Goal: Task Accomplishment & Management: Manage account settings

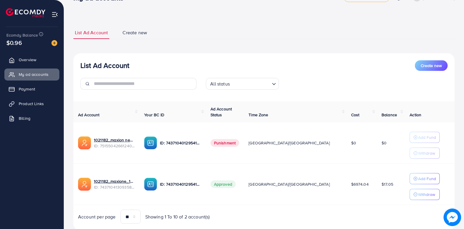
scroll to position [35, 0]
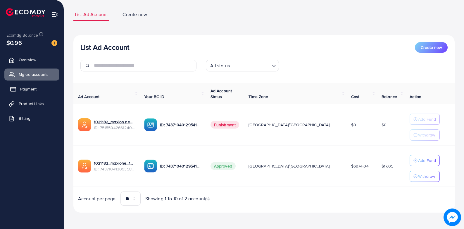
drag, startPoint x: 35, startPoint y: 103, endPoint x: 33, endPoint y: 87, distance: 15.4
click at [35, 103] on span "Product Links" at bounding box center [31, 104] width 25 height 6
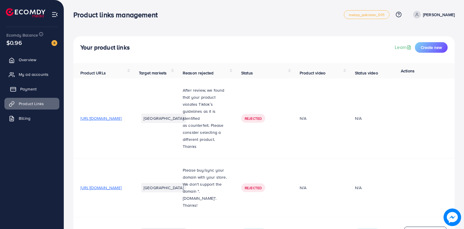
click at [33, 87] on span "Payment" at bounding box center [28, 89] width 16 height 6
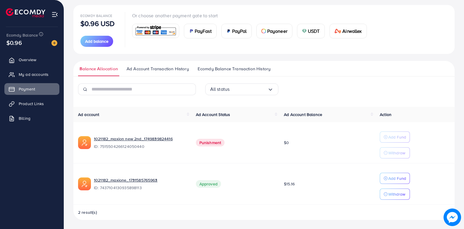
scroll to position [65, 0]
click at [26, 73] on span "My ad accounts" at bounding box center [35, 74] width 30 height 6
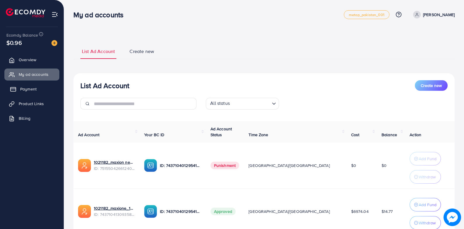
click at [35, 92] on span "Payment" at bounding box center [28, 89] width 16 height 6
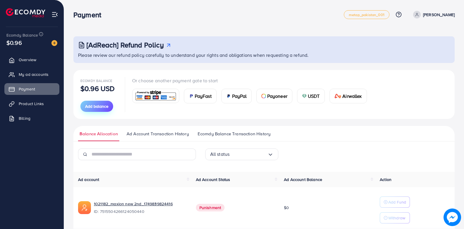
click at [104, 105] on span "Add balance" at bounding box center [96, 106] width 23 height 6
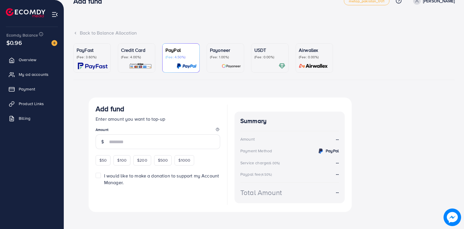
scroll to position [18, 0]
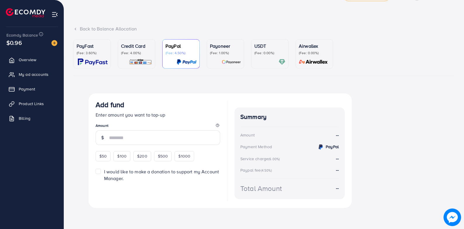
click at [144, 48] on p "Credit Card" at bounding box center [136, 45] width 31 height 7
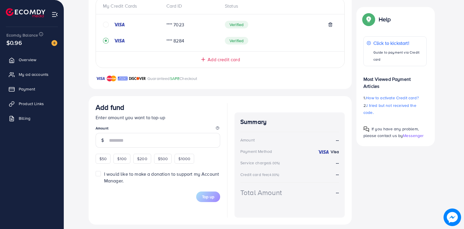
scroll to position [140, 0]
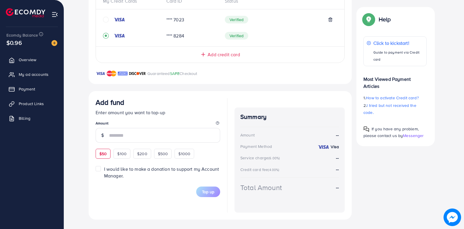
click at [104, 151] on span "$50" at bounding box center [102, 154] width 7 height 6
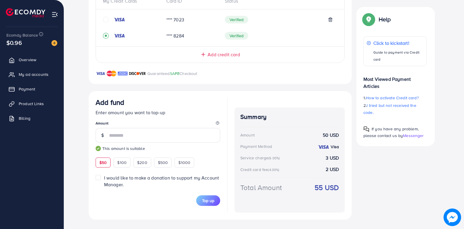
type input "**"
click at [207, 203] on button "Top up" at bounding box center [208, 200] width 24 height 11
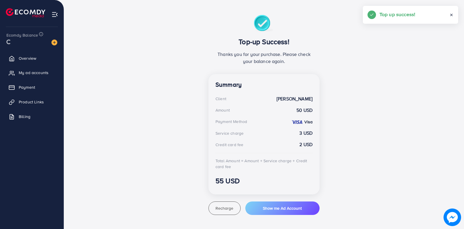
scroll to position [96, 0]
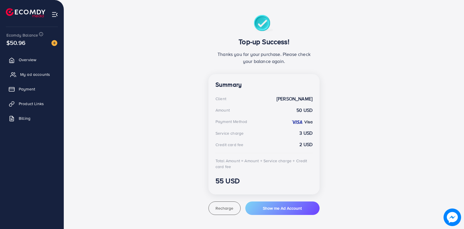
click at [39, 72] on span "My ad accounts" at bounding box center [35, 74] width 30 height 6
